Goal: Task Accomplishment & Management: Manage account settings

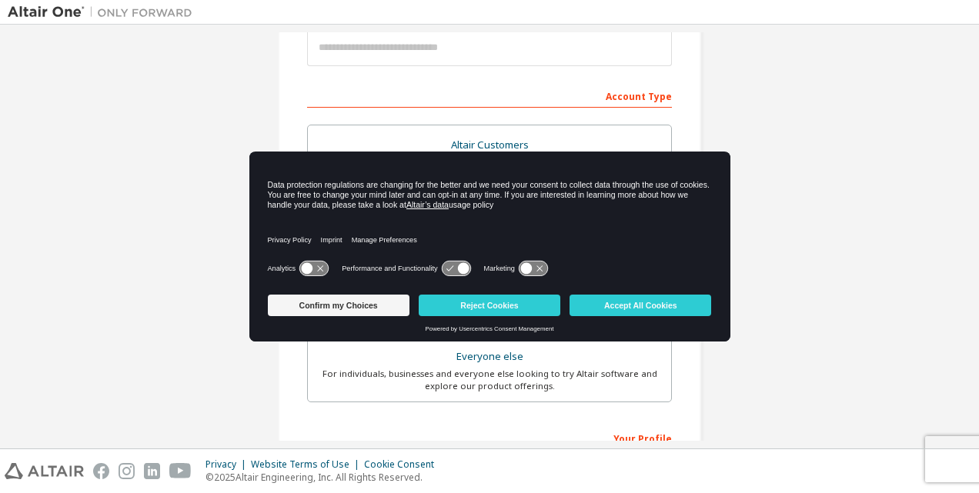
scroll to position [402, 0]
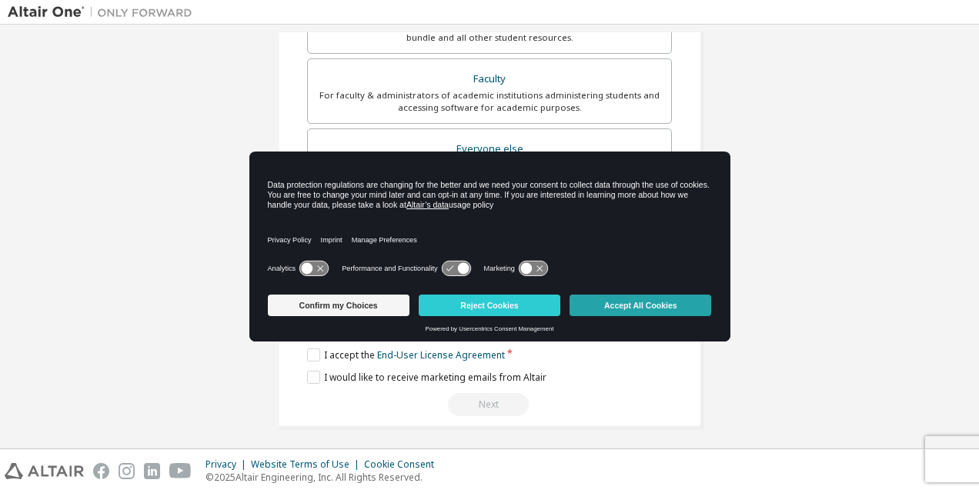
click at [631, 299] on button "Accept All Cookies" at bounding box center [641, 306] width 142 height 22
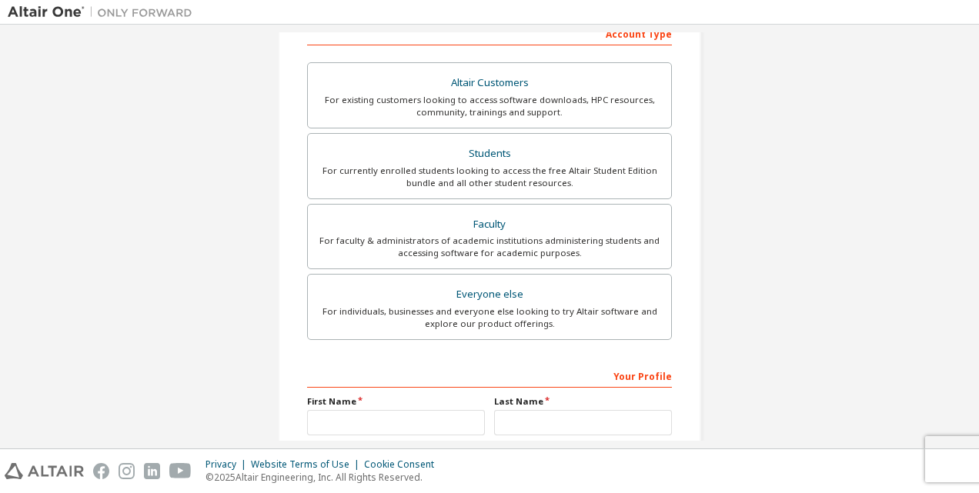
scroll to position [0, 0]
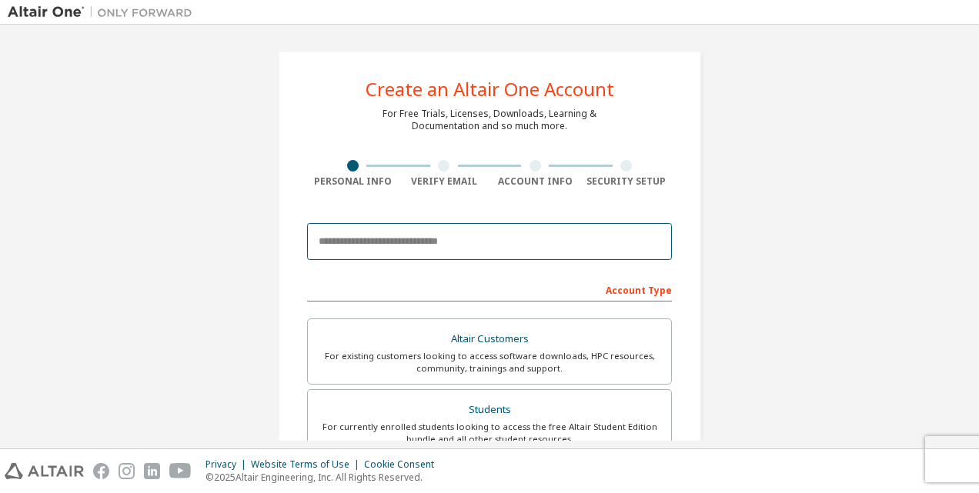
click at [477, 244] on input "email" at bounding box center [489, 241] width 365 height 37
type input "**********"
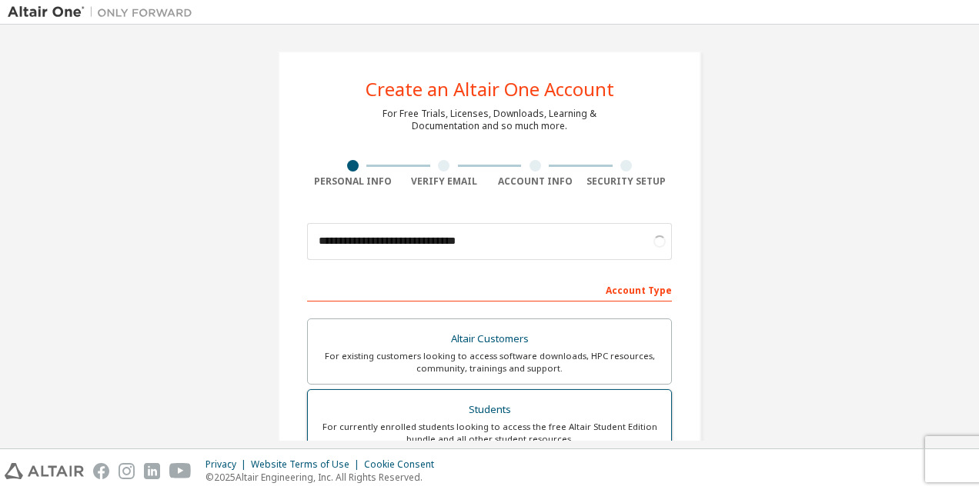
click at [469, 426] on div "For currently enrolled students looking to access the free Altair Student Editi…" at bounding box center [489, 433] width 345 height 25
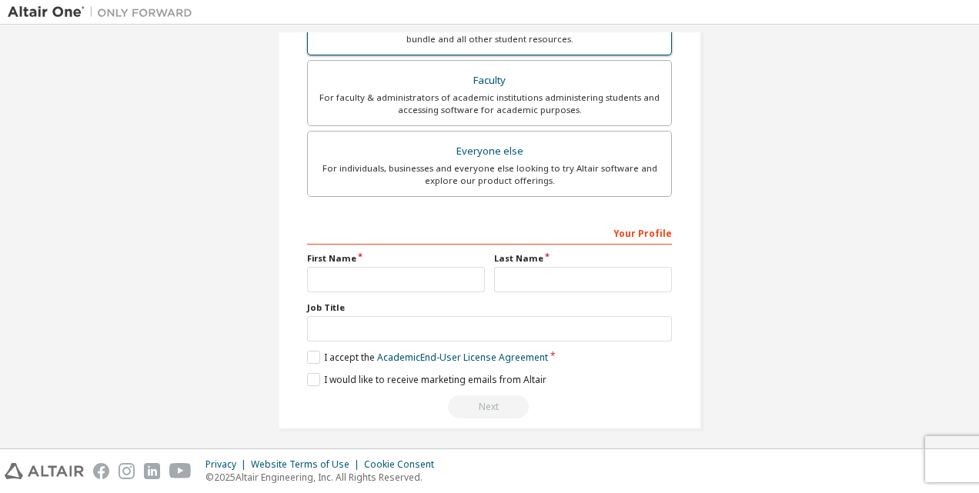
scroll to position [442, 0]
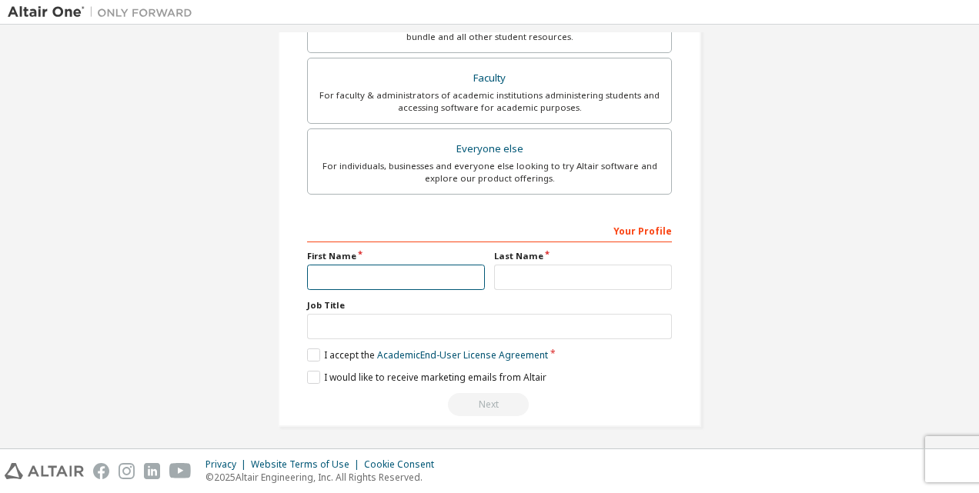
click at [442, 279] on input "text" at bounding box center [396, 277] width 178 height 25
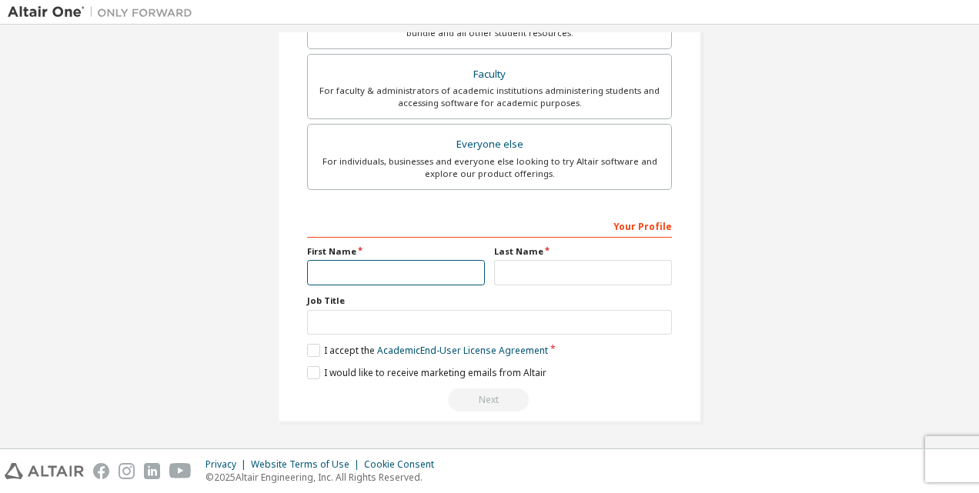
scroll to position [402, 0]
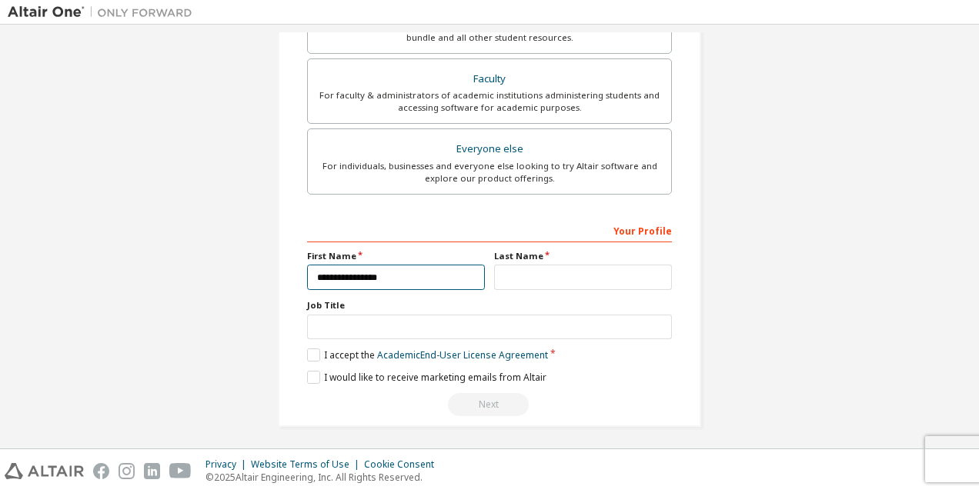
type input "**********"
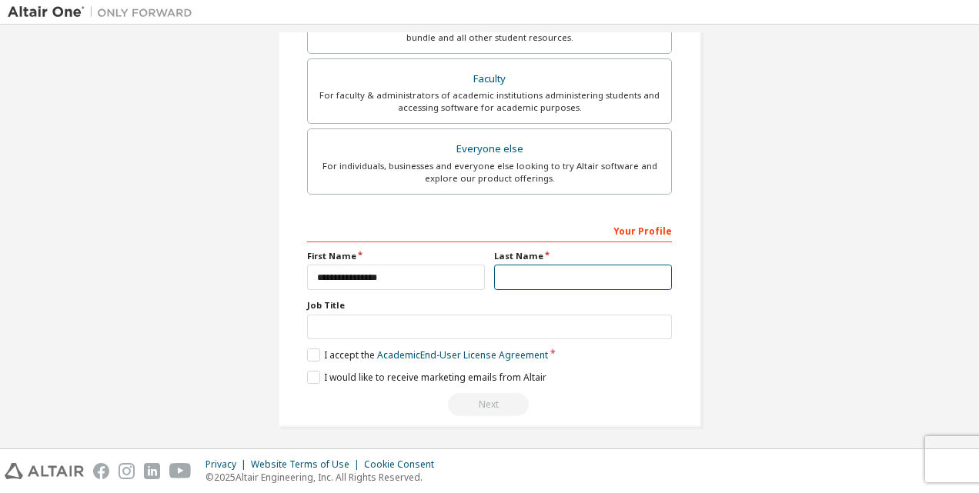
click at [549, 280] on input "text" at bounding box center [583, 277] width 178 height 25
type input "**********"
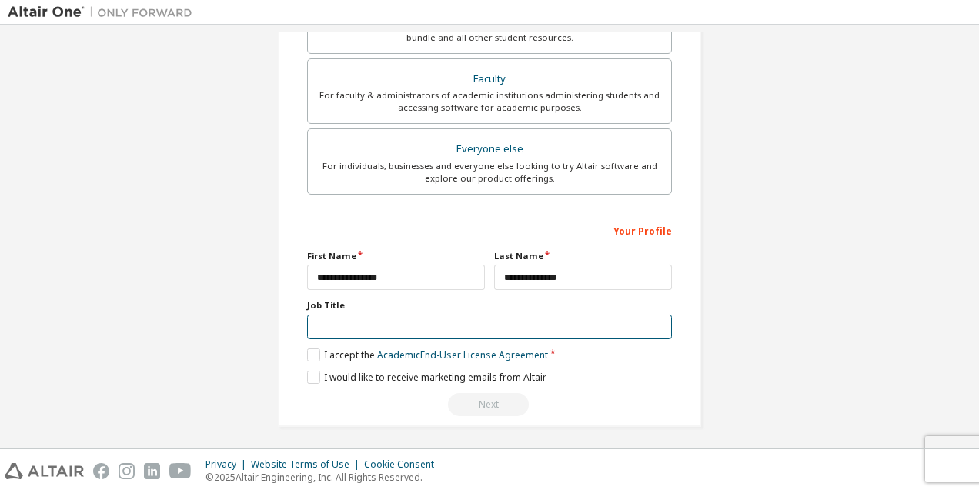
click at [442, 322] on input "text" at bounding box center [489, 327] width 365 height 25
type input "*******"
click at [316, 349] on label "I accept the Academic End-User License Agreement" at bounding box center [427, 355] width 241 height 13
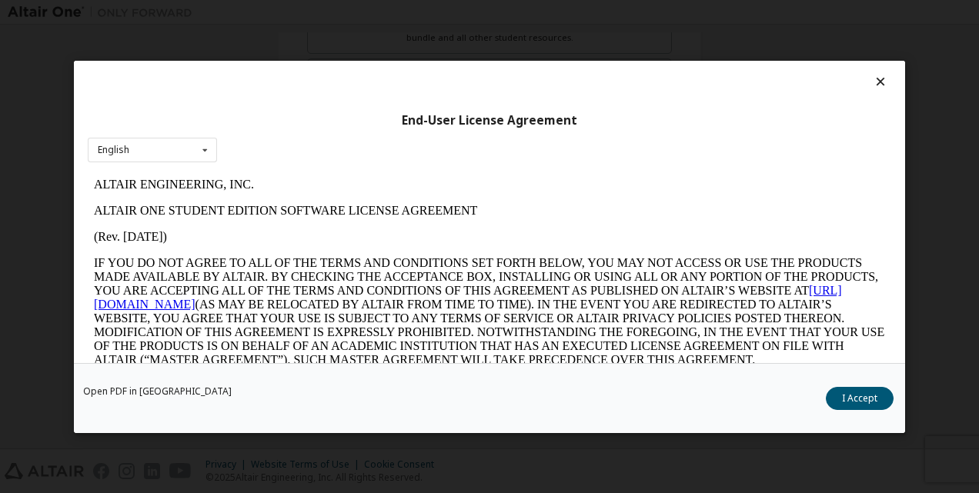
scroll to position [0, 0]
click at [852, 399] on button "I Accept" at bounding box center [860, 397] width 68 height 23
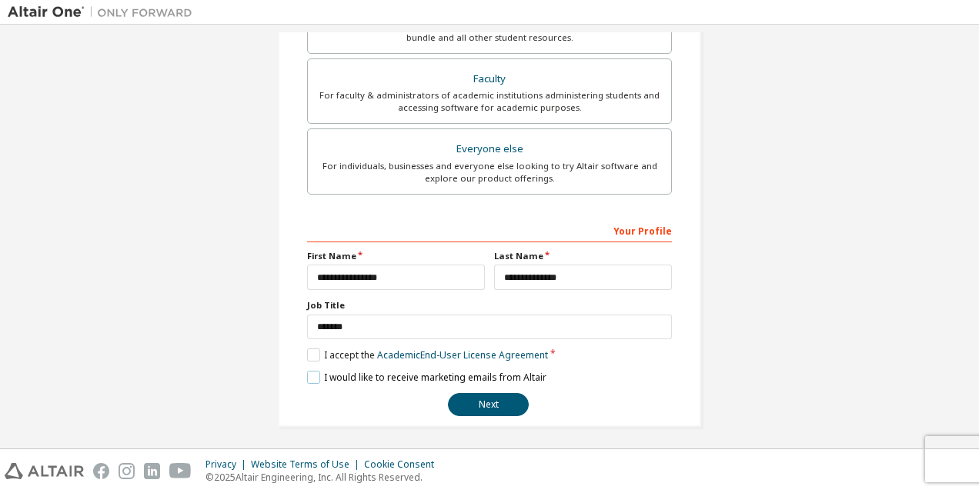
click at [312, 373] on label "I would like to receive marketing emails from Altair" at bounding box center [426, 377] width 239 height 13
click at [471, 394] on button "Next" at bounding box center [488, 404] width 81 height 23
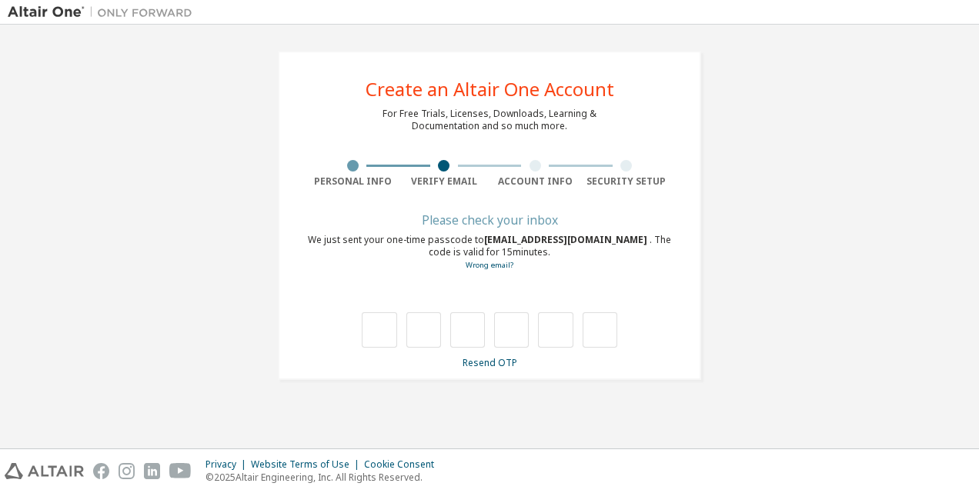
type input "*"
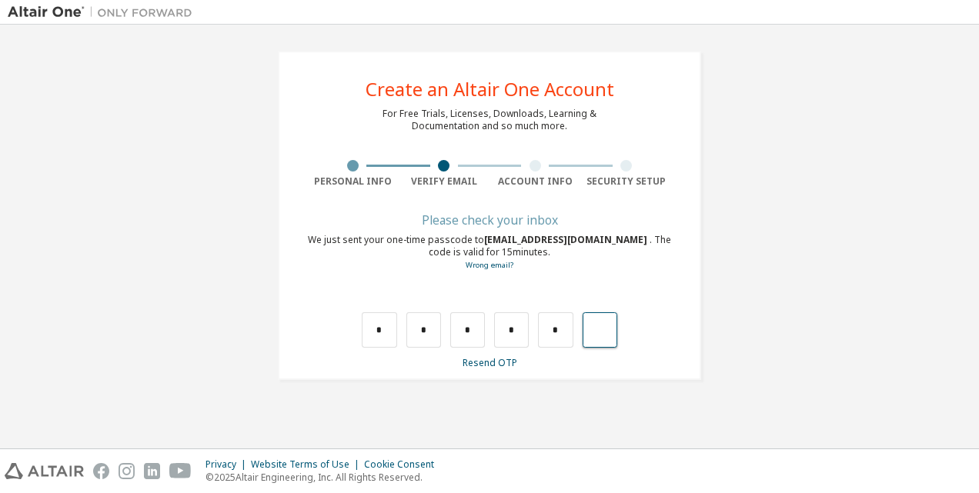
type input "*"
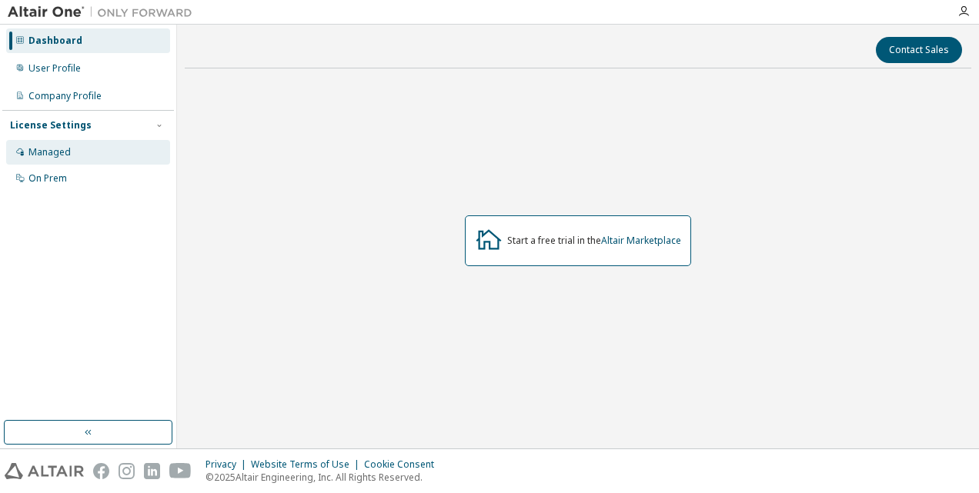
click at [58, 161] on div "Managed" at bounding box center [88, 152] width 164 height 25
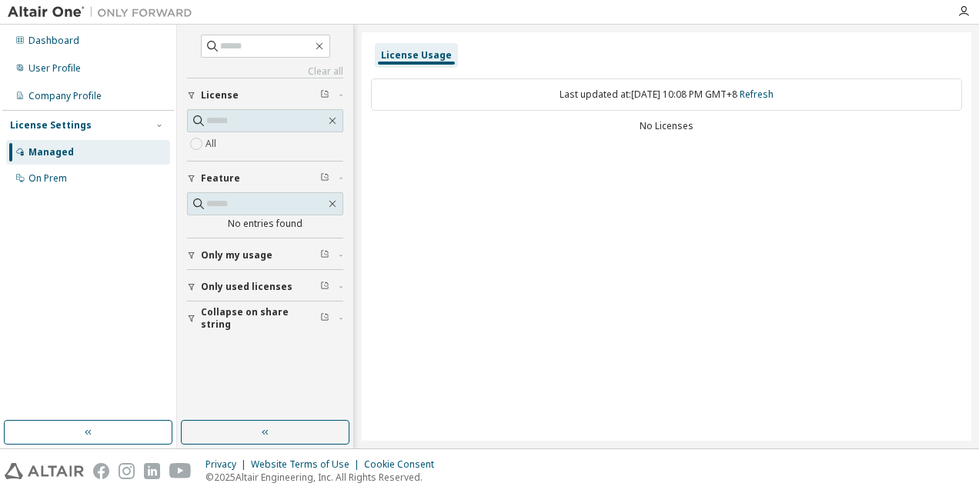
click at [247, 283] on span "Only used licenses" at bounding box center [247, 287] width 92 height 12
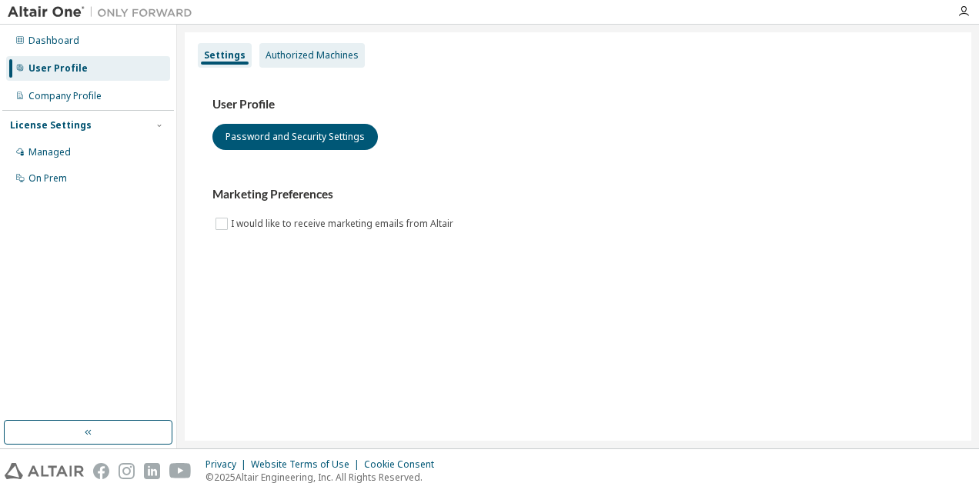
click at [296, 59] on div "Authorized Machines" at bounding box center [312, 55] width 93 height 12
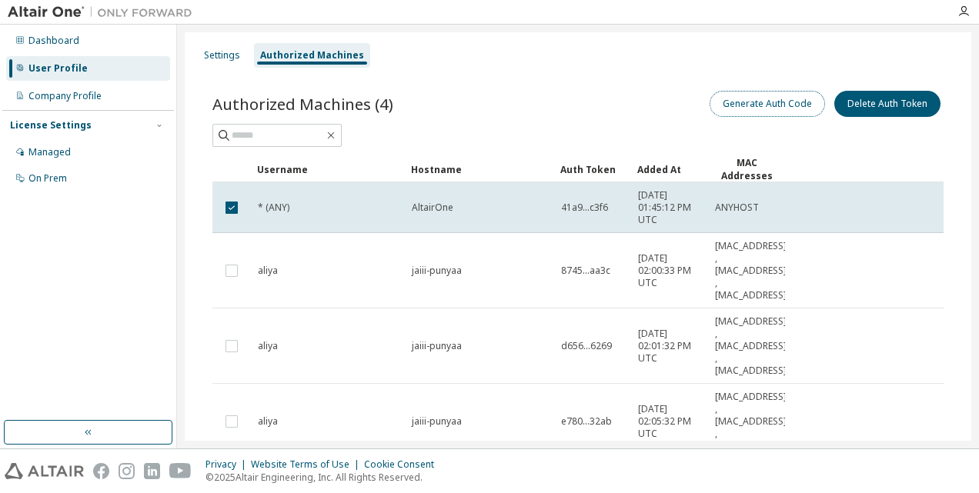
click at [736, 103] on button "Generate Auth Code" at bounding box center [767, 104] width 115 height 26
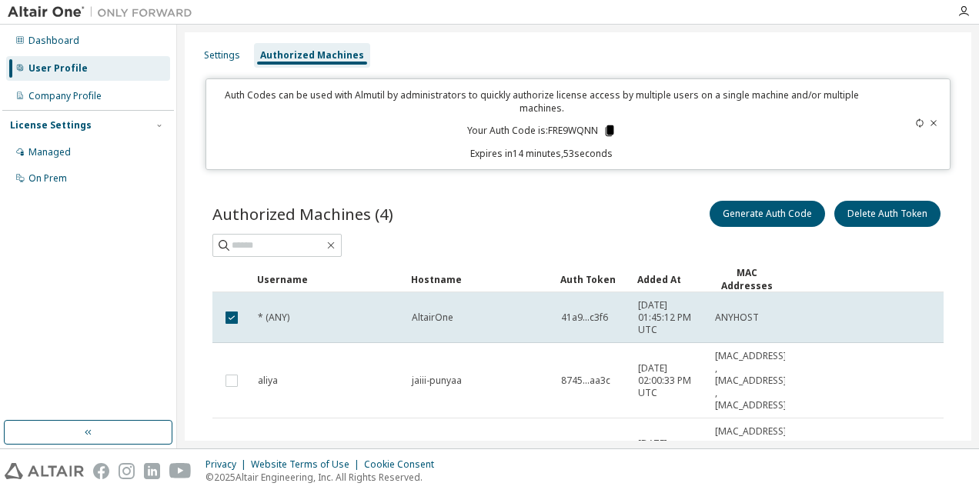
click at [607, 131] on icon at bounding box center [609, 130] width 8 height 11
click at [784, 131] on div "Auth Codes can be used with Almutil by administrators to quickly authorize lice…" at bounding box center [542, 125] width 653 height 72
click at [579, 312] on span "41a9...c3f6" at bounding box center [584, 318] width 47 height 12
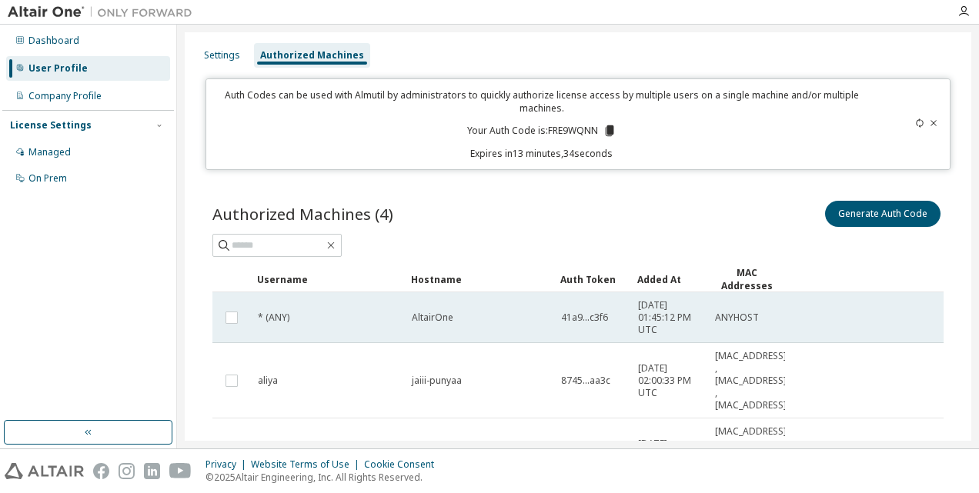
drag, startPoint x: 579, startPoint y: 312, endPoint x: 613, endPoint y: 318, distance: 34.3
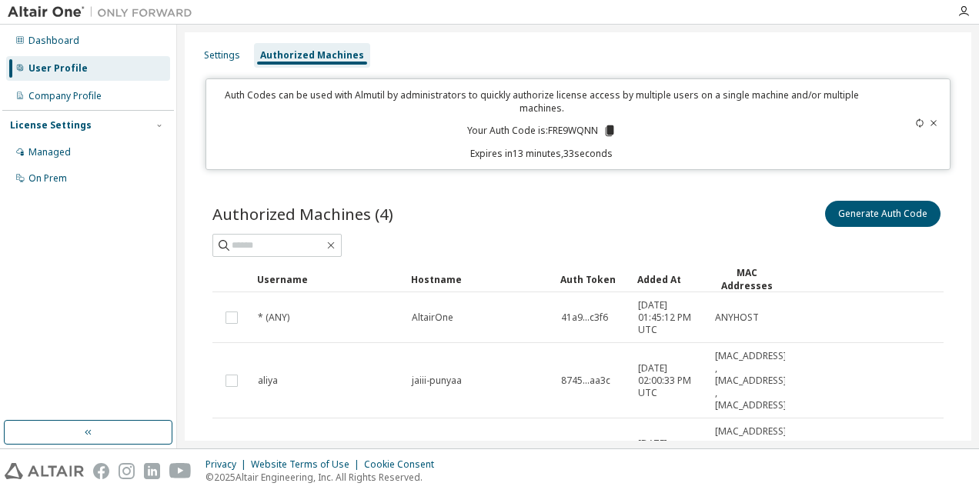
drag, startPoint x: 613, startPoint y: 318, endPoint x: 534, endPoint y: 203, distance: 139.0
click at [534, 203] on div "Authorized Machines (4) Generate Auth Code" at bounding box center [577, 214] width 731 height 32
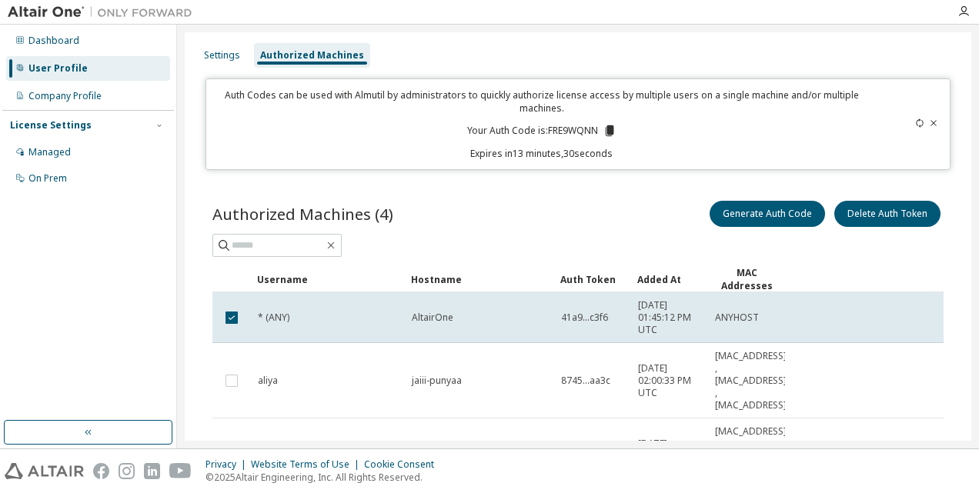
click at [608, 225] on div "Generate Auth Code Delete Auth Token" at bounding box center [761, 214] width 366 height 32
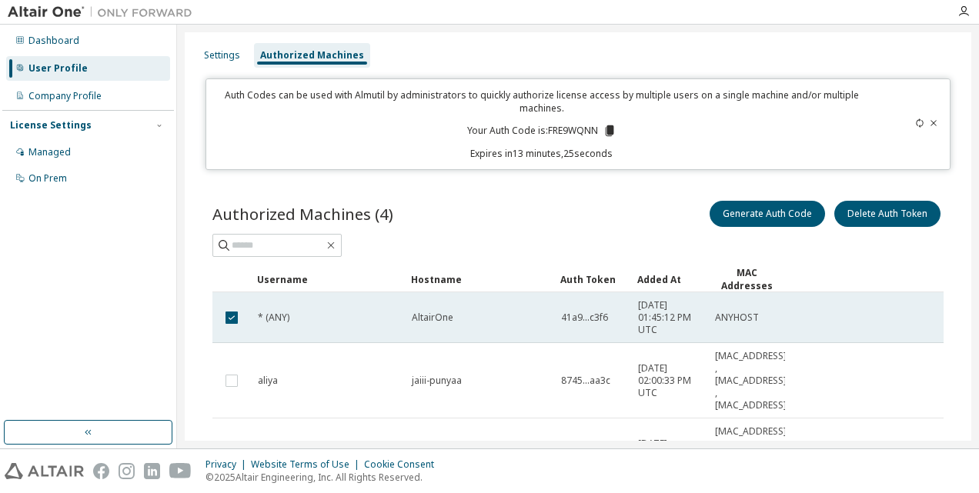
click at [600, 315] on span "41a9...c3f6" at bounding box center [584, 318] width 47 height 12
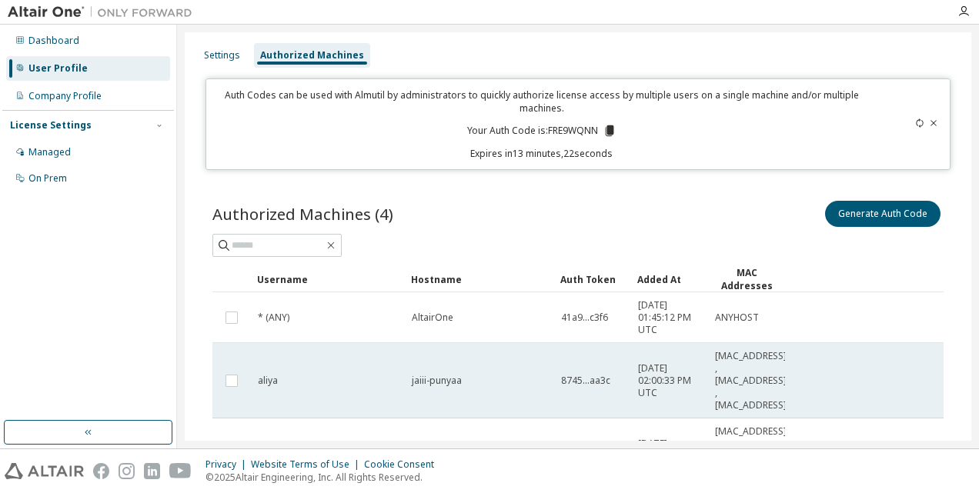
click at [597, 356] on td "8745...aa3c" at bounding box center [592, 380] width 77 height 75
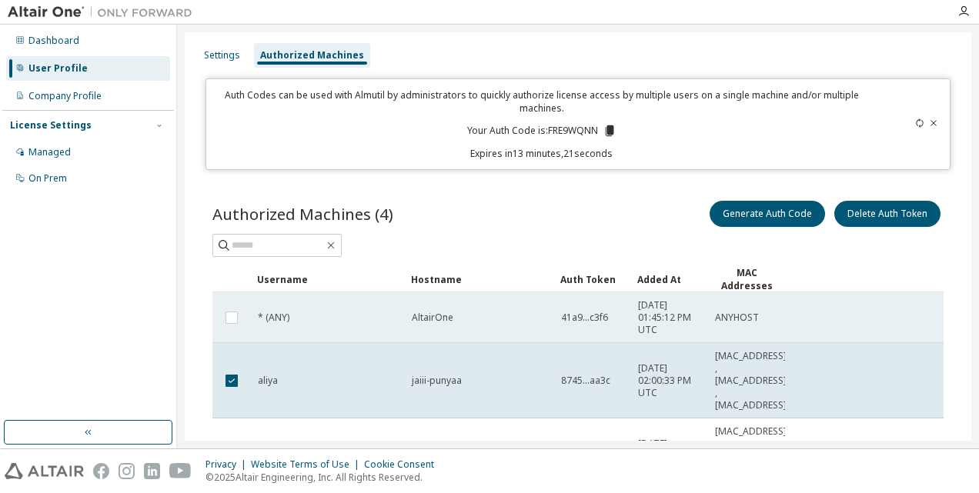
click at [636, 303] on td "2025-10-14 01:45:12 PM UTC" at bounding box center [669, 317] width 77 height 51
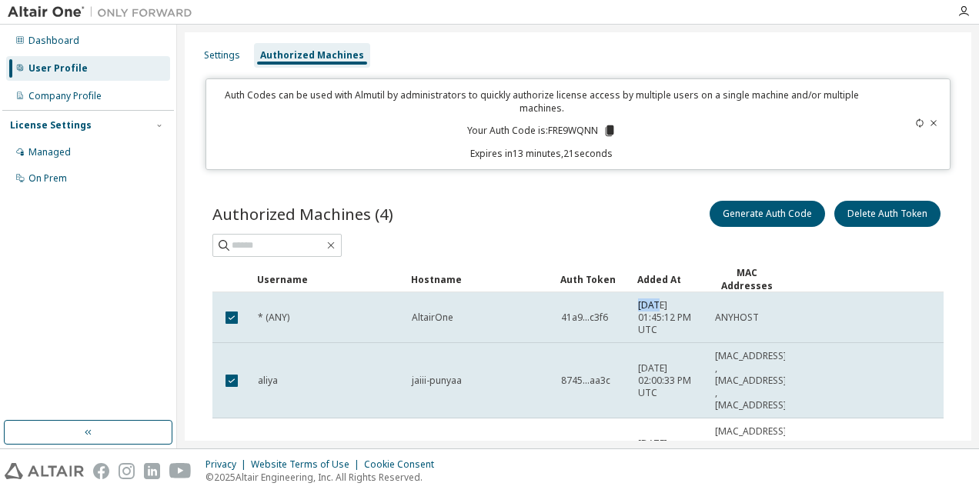
click at [636, 303] on td "2025-10-14 01:45:12 PM UTC" at bounding box center [669, 317] width 77 height 51
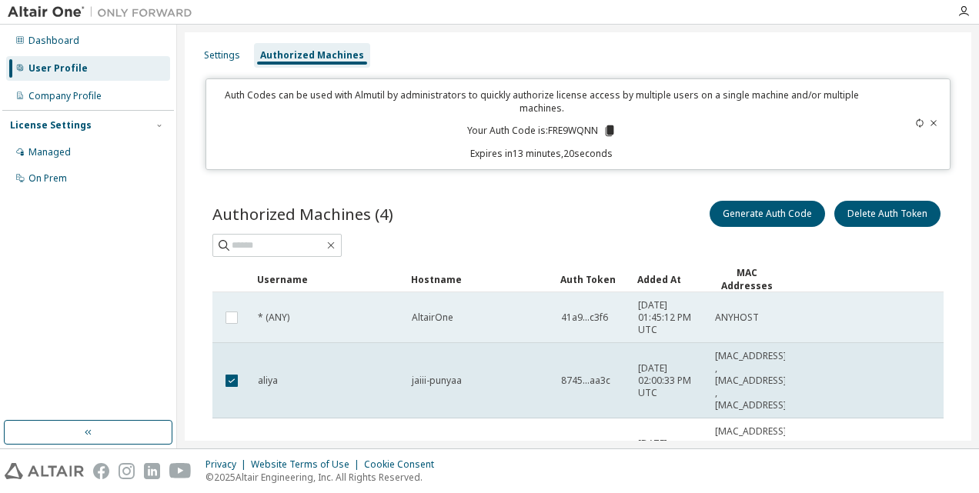
click at [619, 303] on td "41a9...c3f6" at bounding box center [592, 317] width 77 height 51
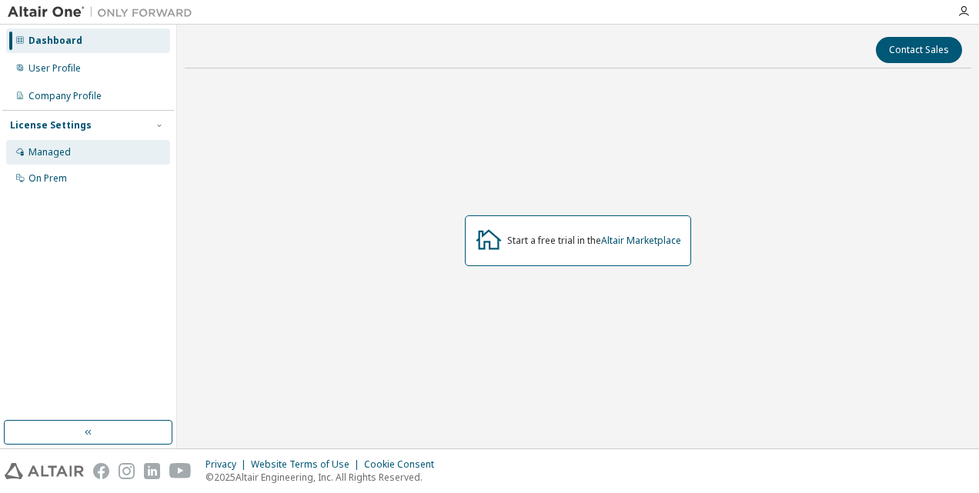
click at [40, 163] on div "Managed" at bounding box center [88, 152] width 164 height 25
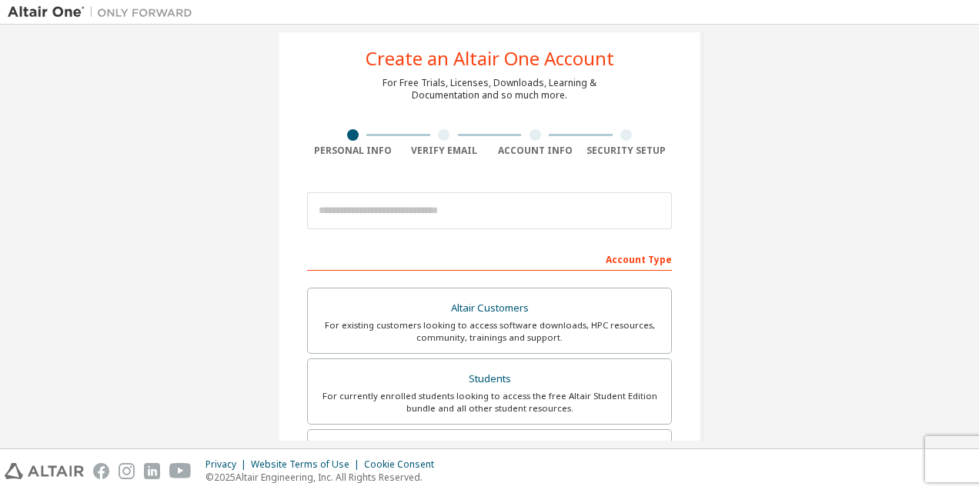
scroll to position [25, 0]
